Goal: Book appointment/travel/reservation

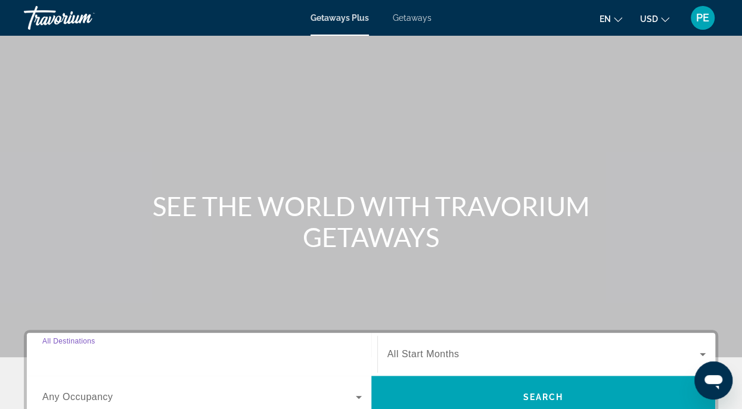
click at [173, 354] on input "Destination All Destinations" at bounding box center [201, 355] width 319 height 14
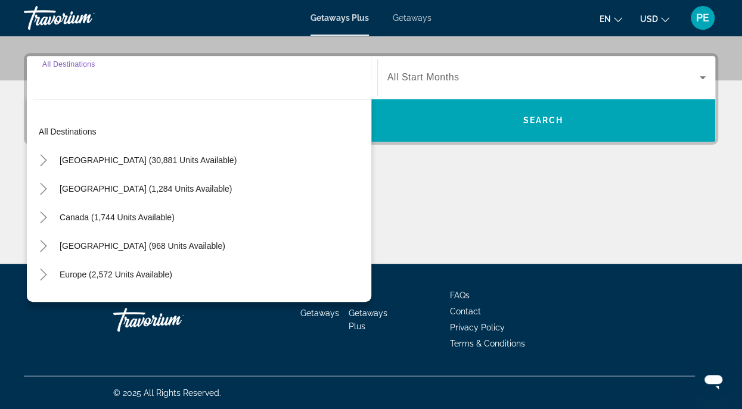
scroll to position [278, 0]
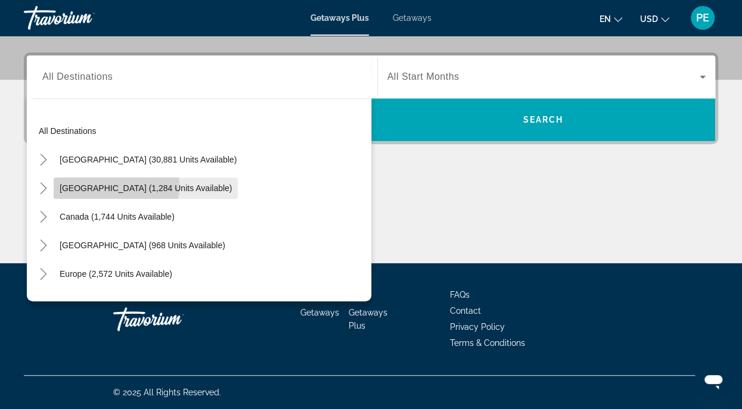
click at [84, 185] on span "[GEOGRAPHIC_DATA] (1,284 units available)" at bounding box center [146, 188] width 172 height 10
type input "**********"
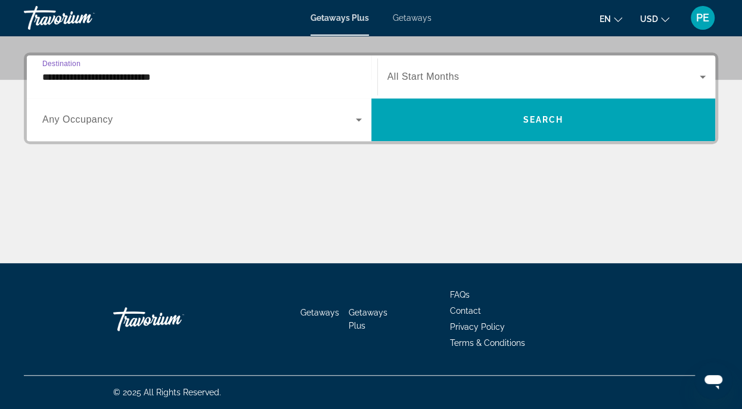
click at [356, 118] on icon "Search widget" at bounding box center [358, 120] width 14 height 14
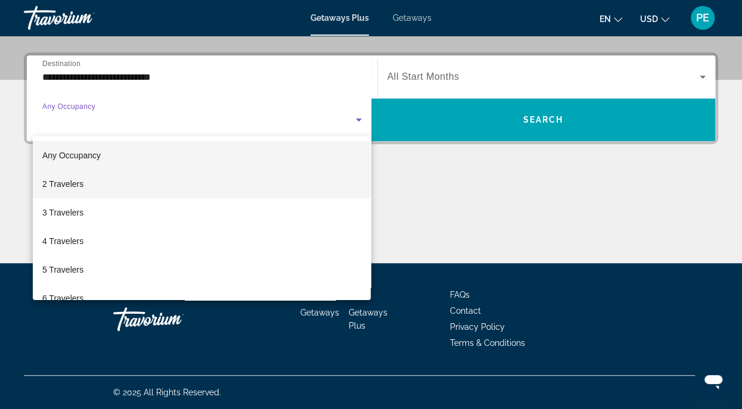
click at [56, 184] on span "2 Travelers" at bounding box center [62, 184] width 41 height 14
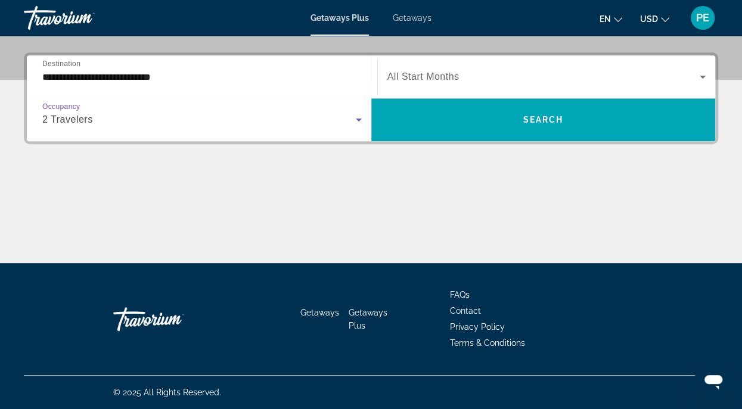
click at [359, 117] on icon "Search widget" at bounding box center [358, 120] width 14 height 14
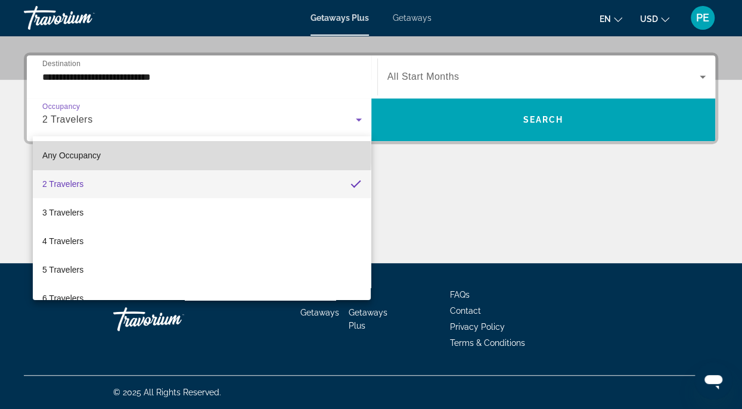
click at [83, 155] on span "Any Occupancy" at bounding box center [71, 156] width 58 height 10
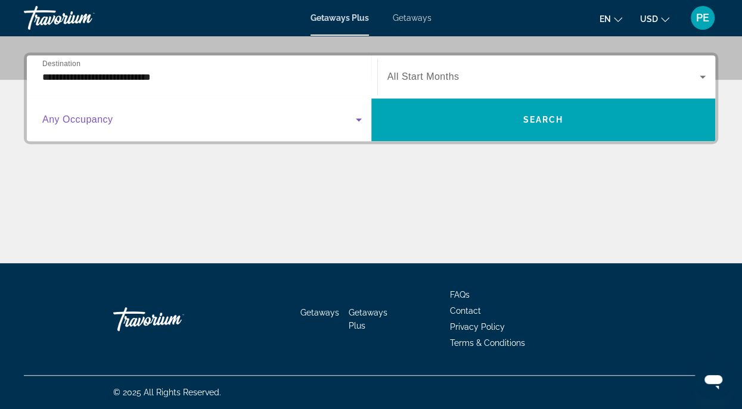
click at [553, 73] on span "Search widget" at bounding box center [543, 77] width 313 height 14
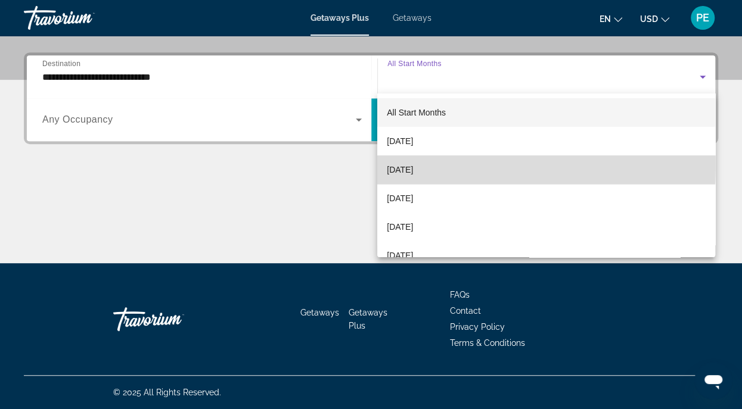
click at [404, 166] on span "[DATE]" at bounding box center [400, 170] width 26 height 14
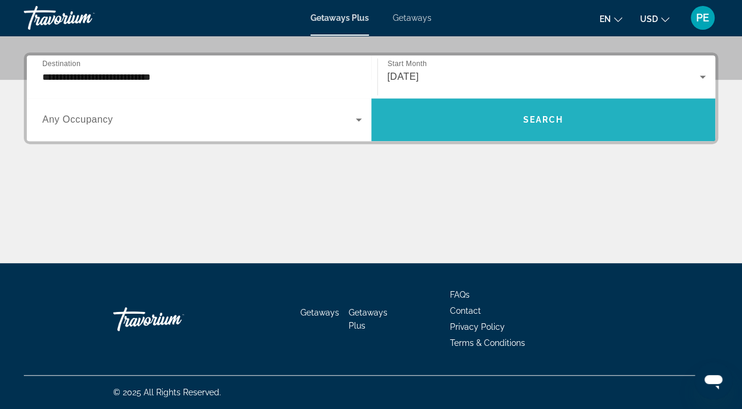
click at [541, 121] on span "Search" at bounding box center [542, 120] width 41 height 10
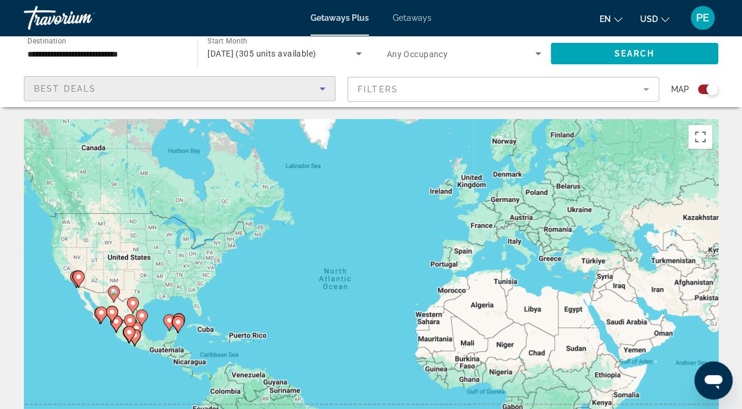
click at [319, 85] on icon "Sort by" at bounding box center [322, 89] width 14 height 14
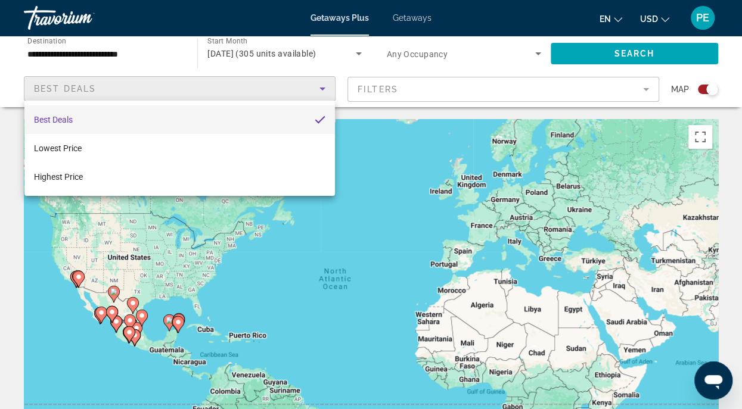
click at [509, 92] on div at bounding box center [371, 204] width 742 height 409
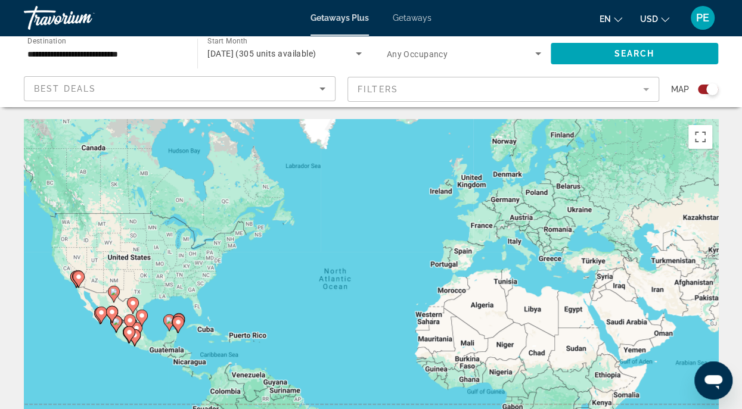
click at [509, 92] on mat-form-field "Filters" at bounding box center [503, 89] width 312 height 25
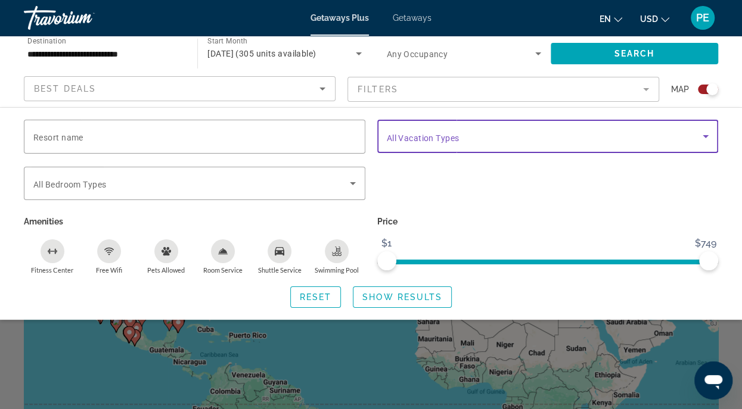
click at [578, 142] on span "Search widget" at bounding box center [545, 136] width 316 height 14
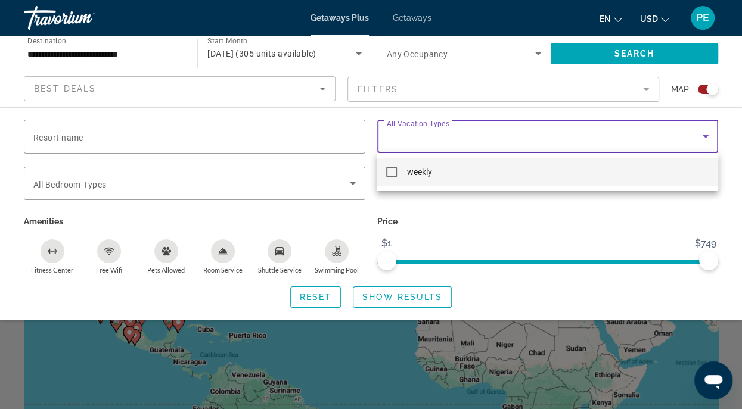
click at [449, 88] on div at bounding box center [371, 204] width 742 height 409
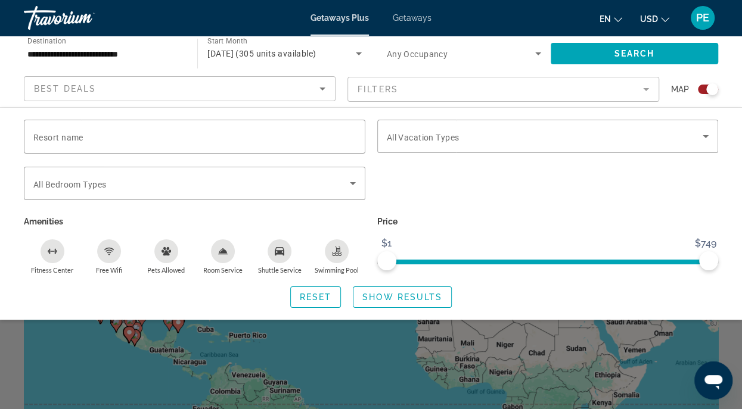
click at [334, 347] on div "Search widget" at bounding box center [371, 294] width 742 height 231
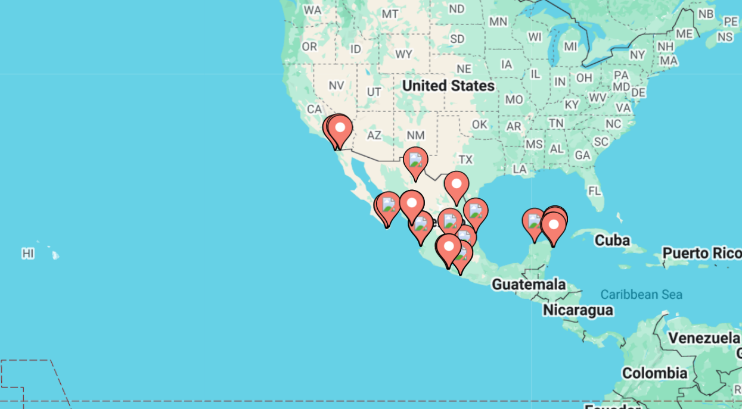
drag, startPoint x: 161, startPoint y: 304, endPoint x: 328, endPoint y: 250, distance: 175.4
click at [328, 250] on div "To activate drag with keyboard, press Alt + Enter. Once in keyboard drag state,…" at bounding box center [371, 297] width 694 height 357
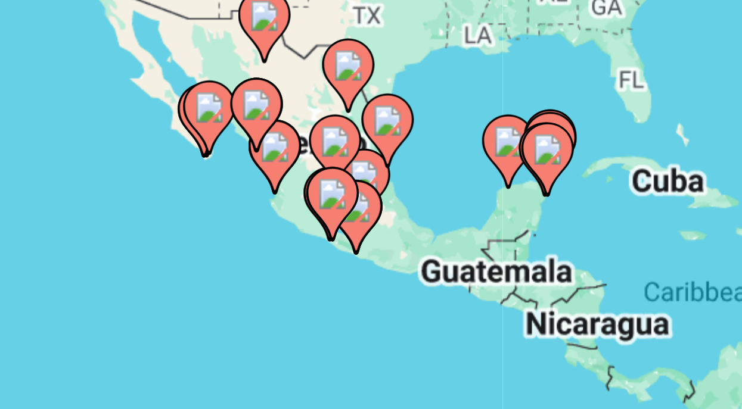
drag, startPoint x: 288, startPoint y: 269, endPoint x: 285, endPoint y: 244, distance: 25.2
click at [285, 244] on g "Main content" at bounding box center [288, 243] width 12 height 17
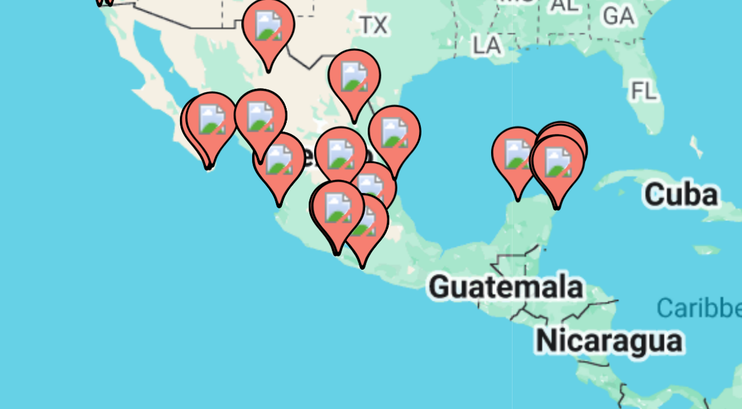
click at [288, 243] on image "Main content" at bounding box center [288, 242] width 7 height 7
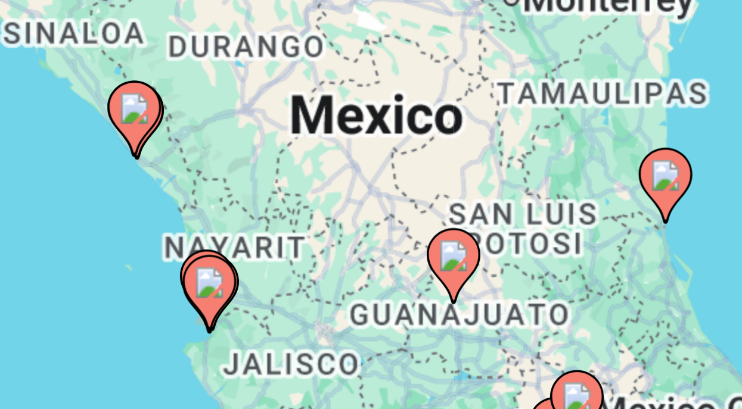
drag, startPoint x: 339, startPoint y: 241, endPoint x: 281, endPoint y: 220, distance: 62.2
click at [281, 220] on div "To activate drag with keyboard, press Alt + Enter. Once in keyboard drag state,…" at bounding box center [371, 297] width 694 height 357
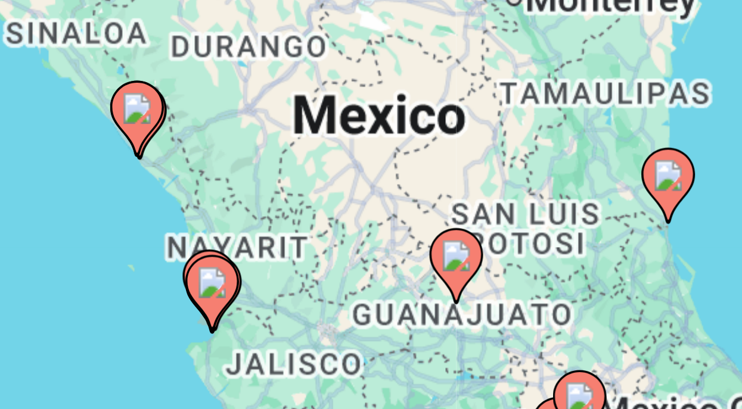
click at [313, 265] on image "Main content" at bounding box center [314, 264] width 7 height 7
type input "**********"
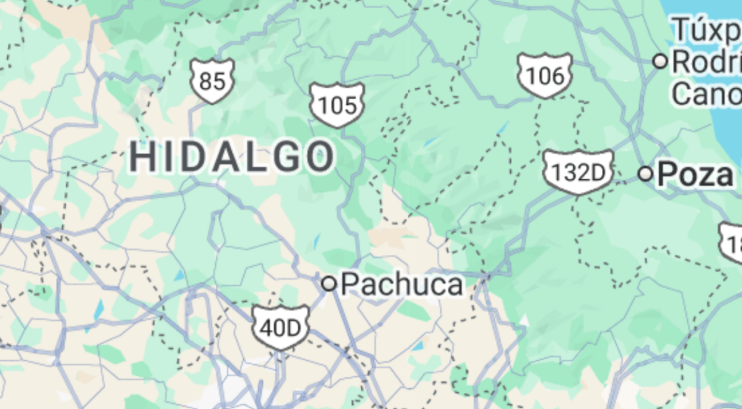
drag, startPoint x: 299, startPoint y: 261, endPoint x: 306, endPoint y: 265, distance: 7.5
click at [306, 265] on div "To activate drag with keyboard, press Alt + Enter. Once in keyboard drag state,…" at bounding box center [371, 297] width 694 height 357
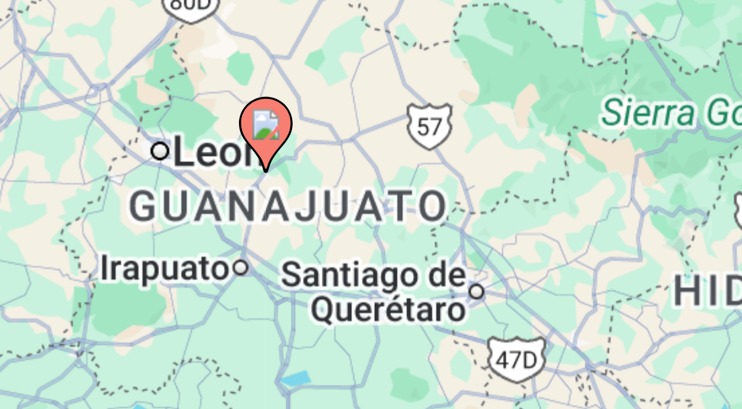
drag, startPoint x: 254, startPoint y: 248, endPoint x: 377, endPoint y: 281, distance: 127.6
click at [377, 281] on div "To activate drag with keyboard, press Alt + Enter. Once in keyboard drag state,…" at bounding box center [371, 297] width 694 height 357
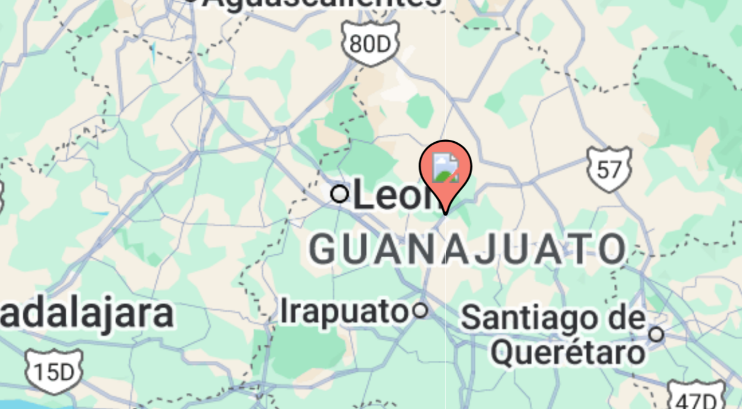
drag, startPoint x: 267, startPoint y: 251, endPoint x: 309, endPoint y: 260, distance: 43.2
click at [309, 260] on div "To activate drag with keyboard, press Alt + Enter. Once in keyboard drag state,…" at bounding box center [371, 297] width 694 height 357
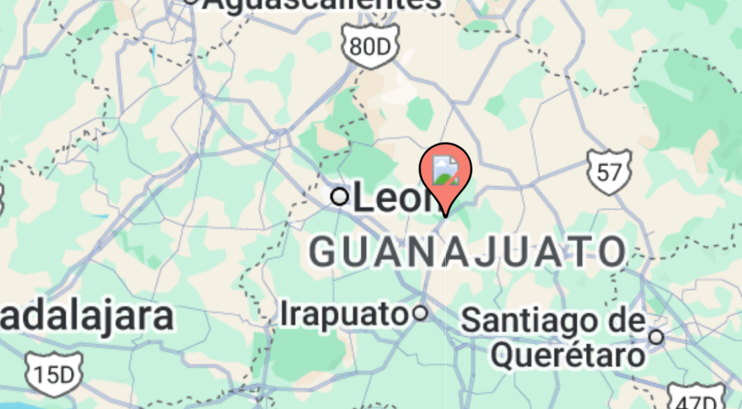
click at [313, 249] on image "Main content" at bounding box center [312, 245] width 7 height 7
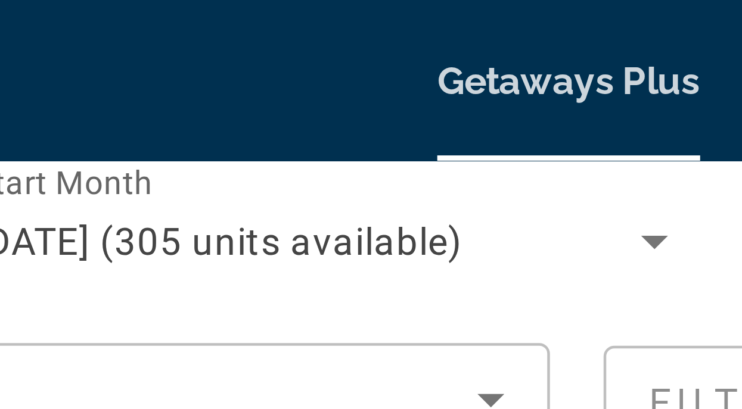
drag, startPoint x: 308, startPoint y: 254, endPoint x: 351, endPoint y: 97, distance: 162.4
drag, startPoint x: 307, startPoint y: 56, endPoint x: 317, endPoint y: 73, distance: 19.8
click at [317, 61] on div "[DATE] (305 units available)" at bounding box center [281, 53] width 148 height 14
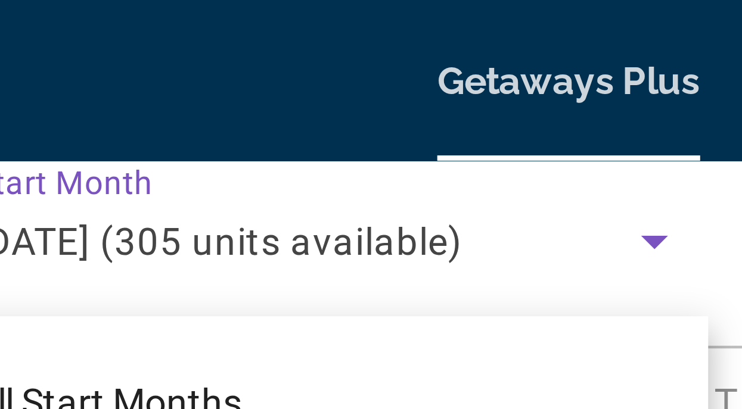
click at [248, 17] on div at bounding box center [371, 204] width 742 height 409
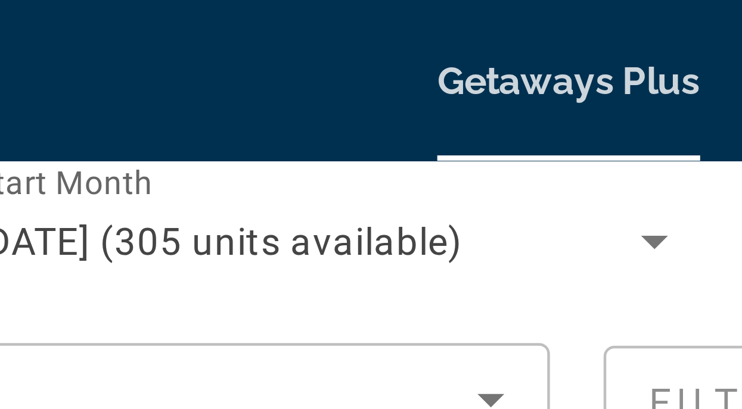
drag, startPoint x: 248, startPoint y: 17, endPoint x: 263, endPoint y: 35, distance: 22.9
click at [263, 35] on mat-toolbar "Getaways Plus Getaways en English Español Français Italiano Português русский U…" at bounding box center [371, 18] width 742 height 36
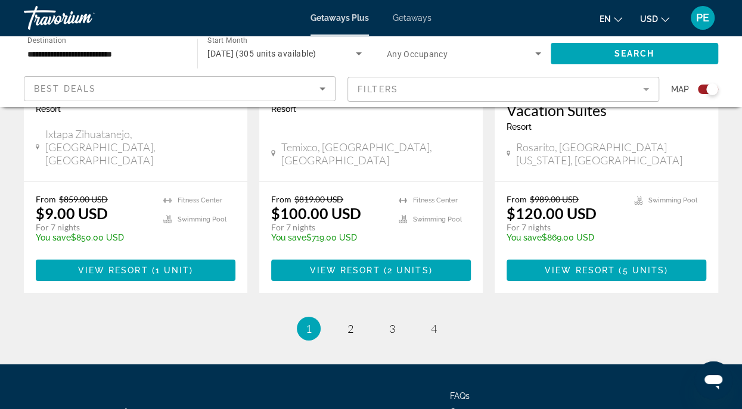
scroll to position [2007, 0]
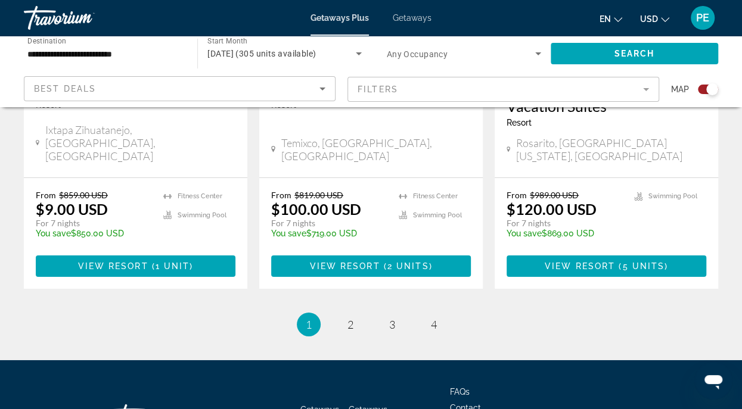
drag, startPoint x: 739, startPoint y: 403, endPoint x: 29, endPoint y: 18, distance: 807.6
click at [351, 318] on span "2" at bounding box center [350, 324] width 6 height 13
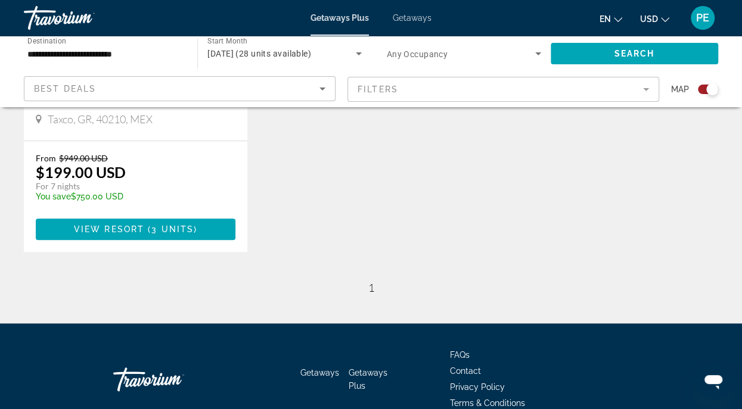
scroll to position [675, 0]
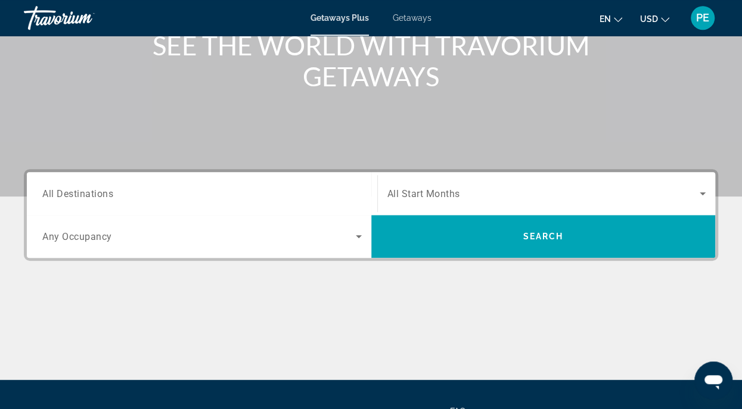
scroll to position [193, 0]
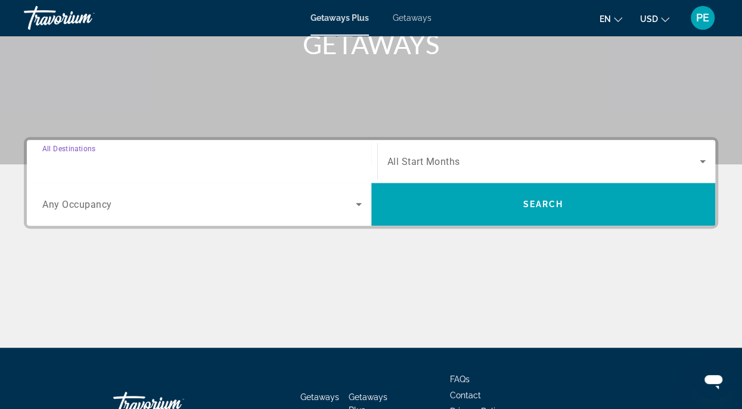
click at [235, 158] on input "Destination All Destinations" at bounding box center [201, 162] width 319 height 14
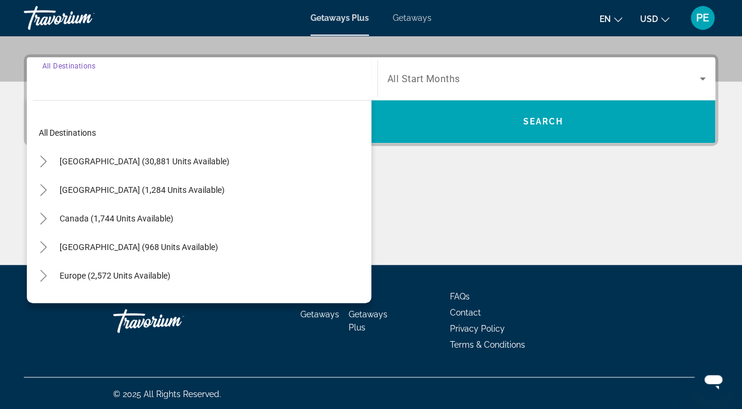
scroll to position [278, 0]
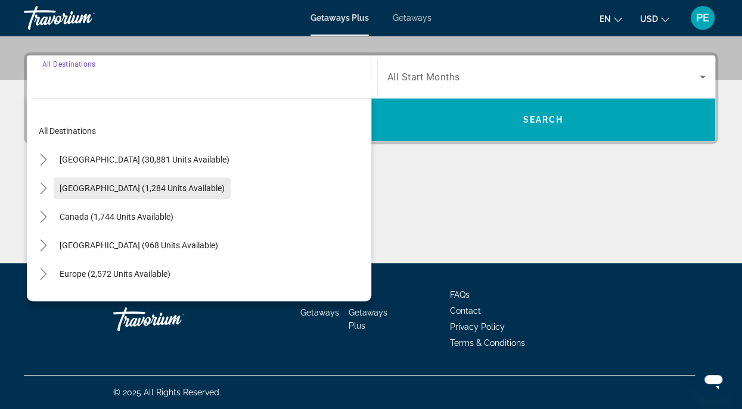
click at [114, 182] on span "Search widget" at bounding box center [142, 188] width 177 height 29
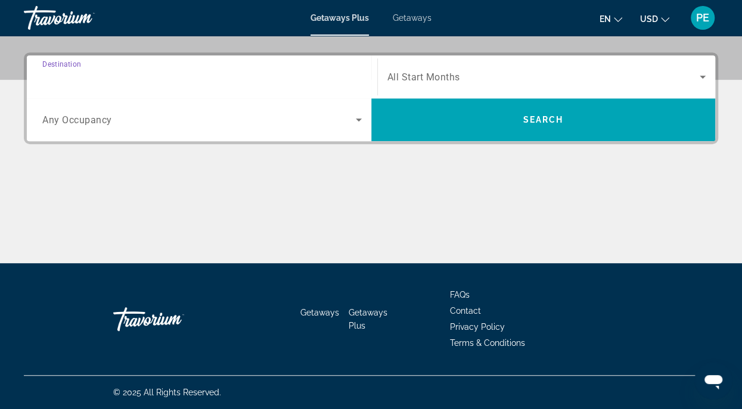
type input "**********"
click at [449, 73] on span "All Start Months" at bounding box center [423, 76] width 73 height 11
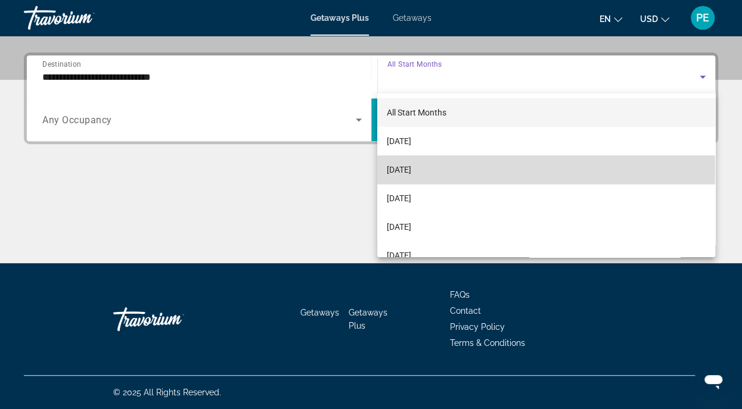
click at [411, 169] on span "[DATE]" at bounding box center [399, 170] width 24 height 14
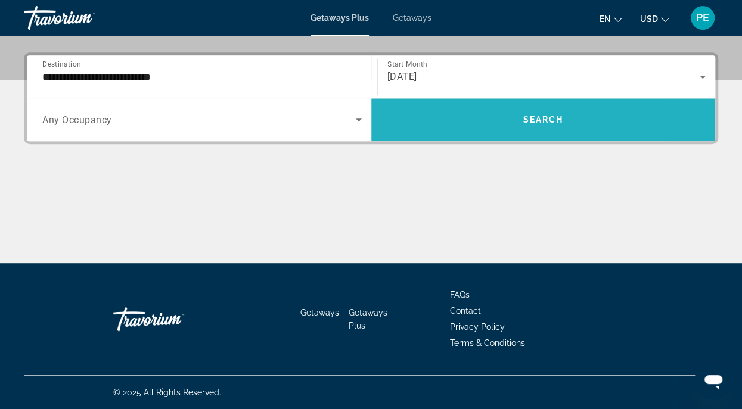
click at [538, 119] on span "Search" at bounding box center [542, 120] width 41 height 10
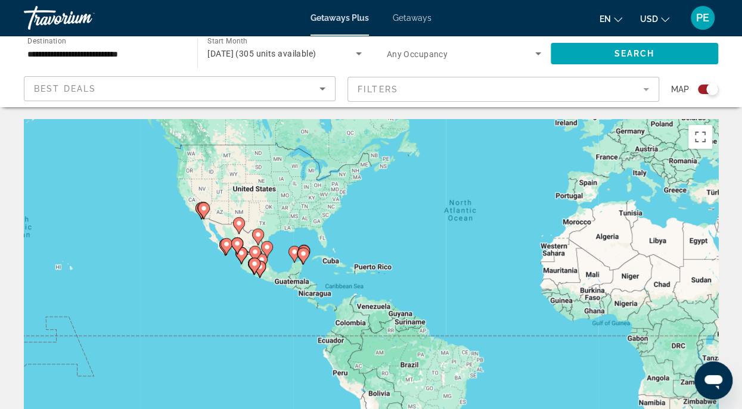
drag, startPoint x: 127, startPoint y: 310, endPoint x: 253, endPoint y: 244, distance: 142.8
click at [253, 244] on gmp-advanced-marker "Main content" at bounding box center [258, 237] width 12 height 18
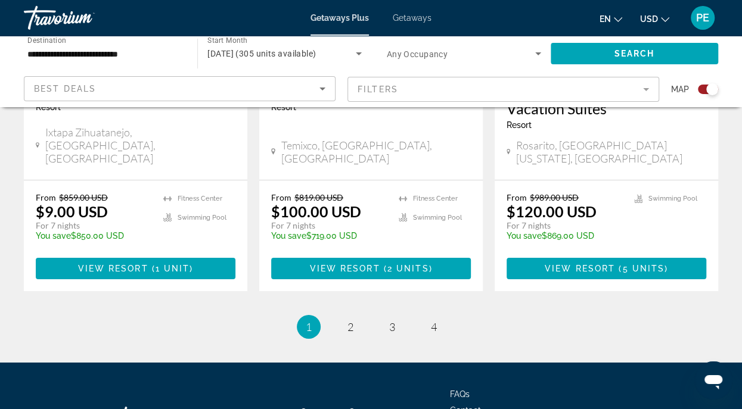
scroll to position [2007, 0]
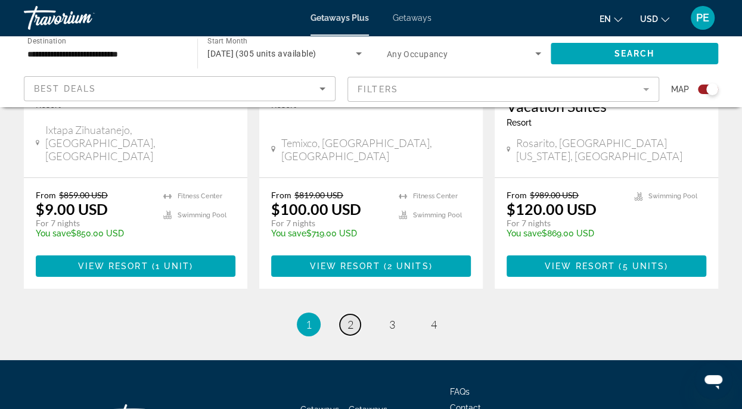
click at [349, 318] on span "2" at bounding box center [350, 324] width 6 height 13
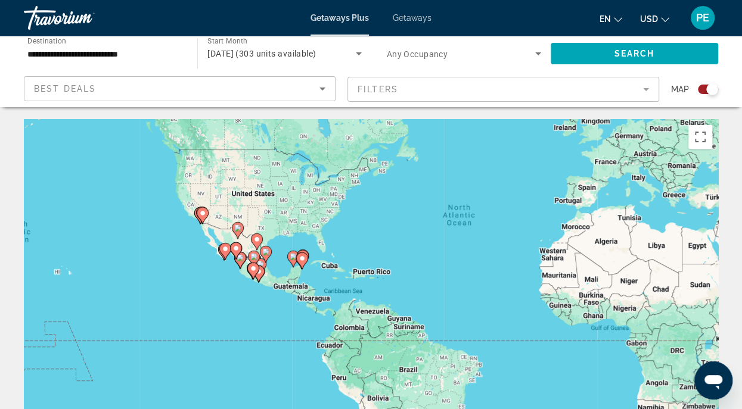
click at [708, 88] on div "Search widget" at bounding box center [712, 89] width 12 height 12
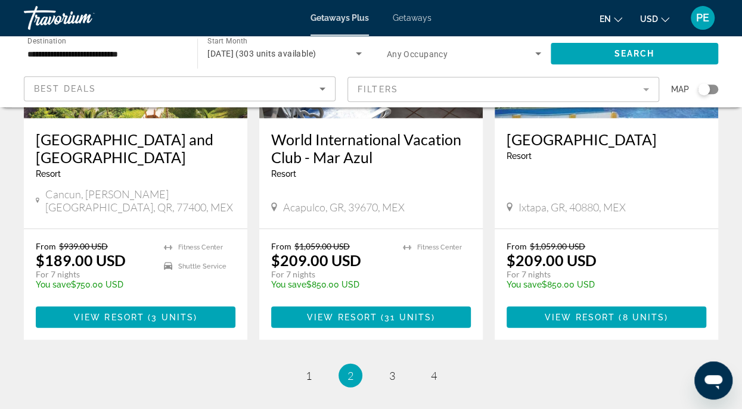
scroll to position [1544, 0]
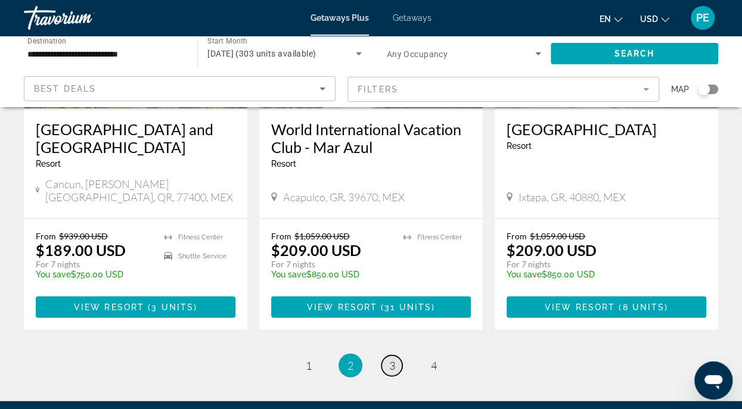
click at [394, 359] on span "3" at bounding box center [392, 365] width 6 height 13
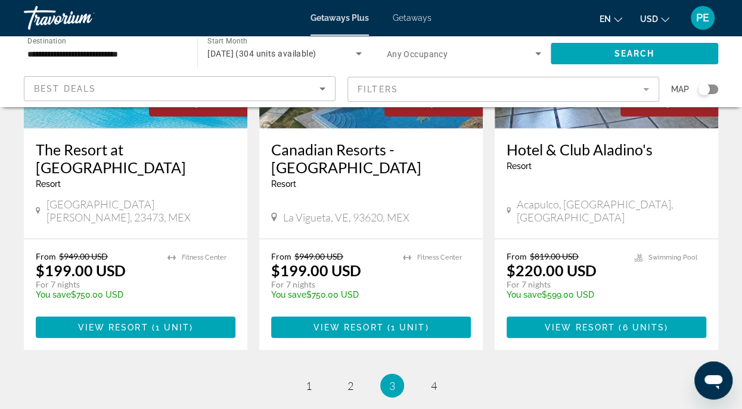
scroll to position [1480, 0]
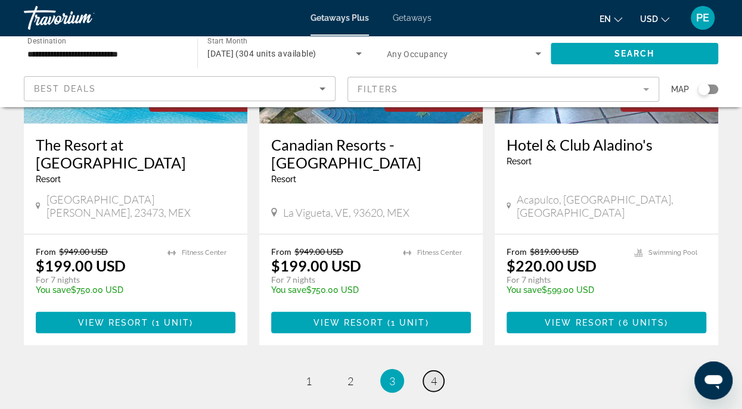
click at [438, 371] on link "page 4" at bounding box center [433, 381] width 21 height 21
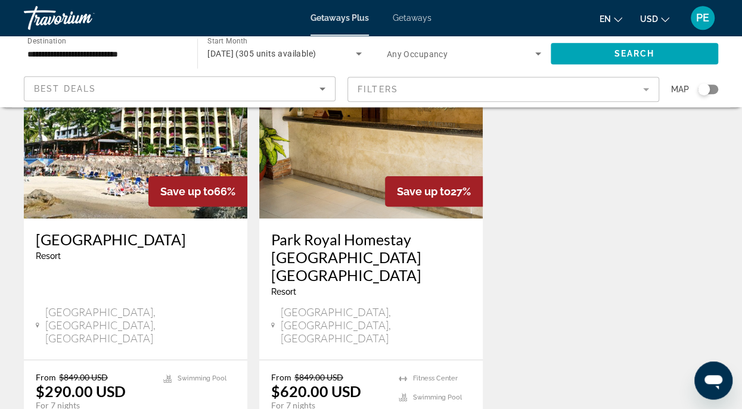
scroll to position [129, 0]
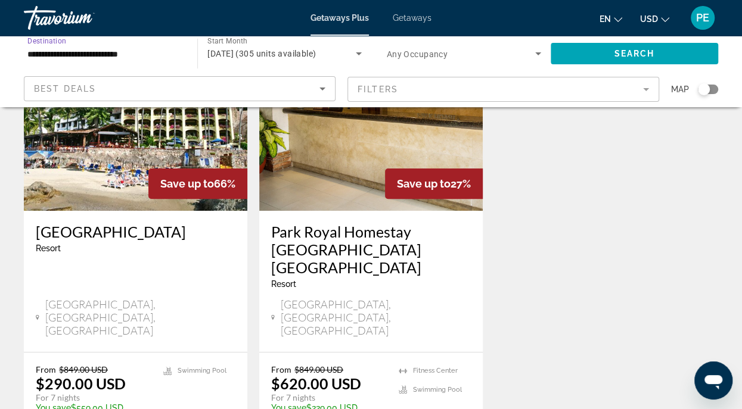
click at [95, 58] on input "**********" at bounding box center [104, 54] width 154 height 14
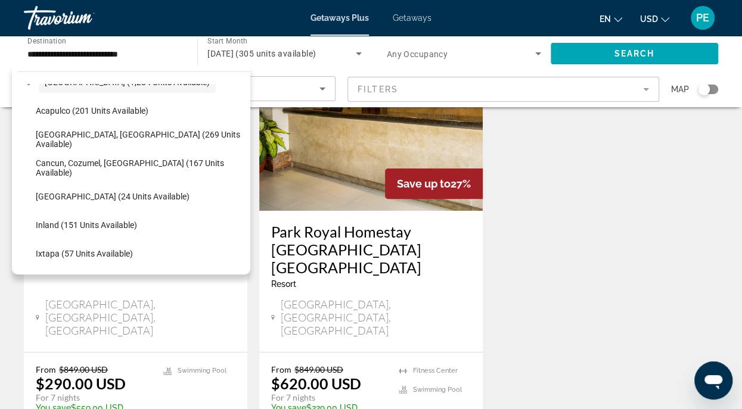
scroll to position [86, 0]
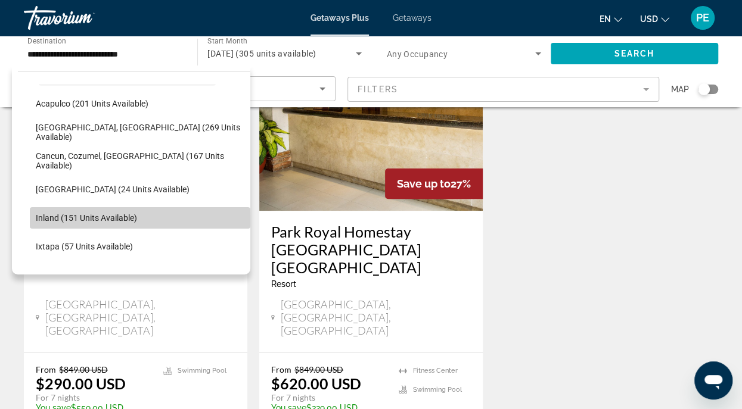
click at [111, 221] on span "Inland (151 units available)" at bounding box center [86, 218] width 101 height 10
type input "**********"
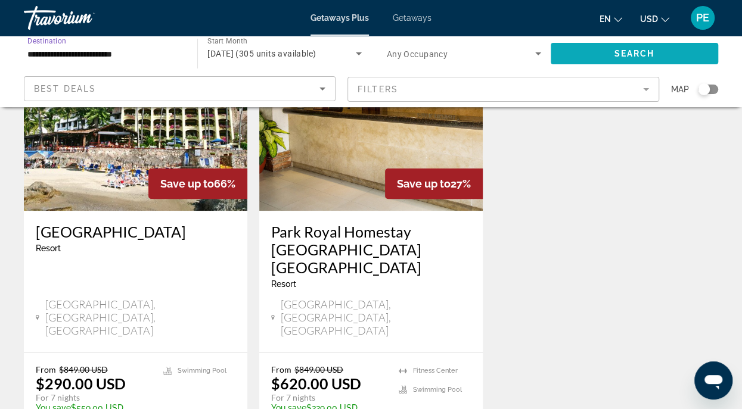
click at [637, 54] on span "Search" at bounding box center [634, 54] width 41 height 10
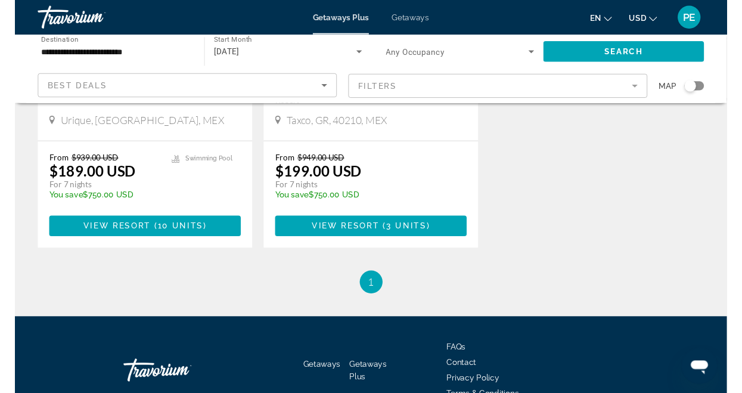
scroll to position [740, 0]
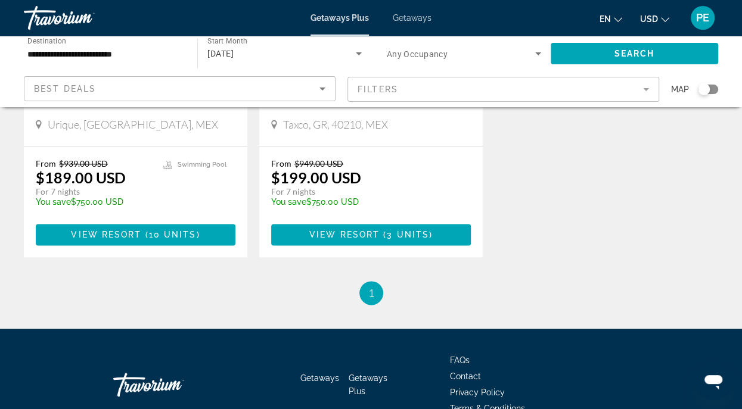
click at [344, 102] on div "Best Deals Filters Map" at bounding box center [371, 89] width 694 height 26
